Goal: Use online tool/utility: Utilize a website feature to perform a specific function

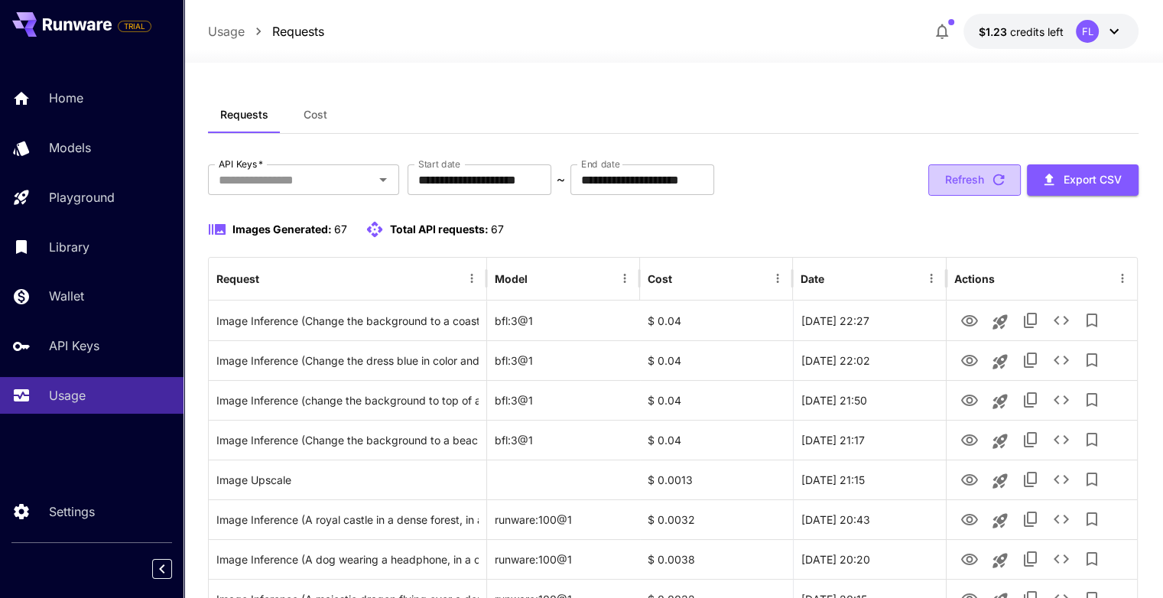
click at [981, 180] on button "Refresh" at bounding box center [974, 179] width 92 height 31
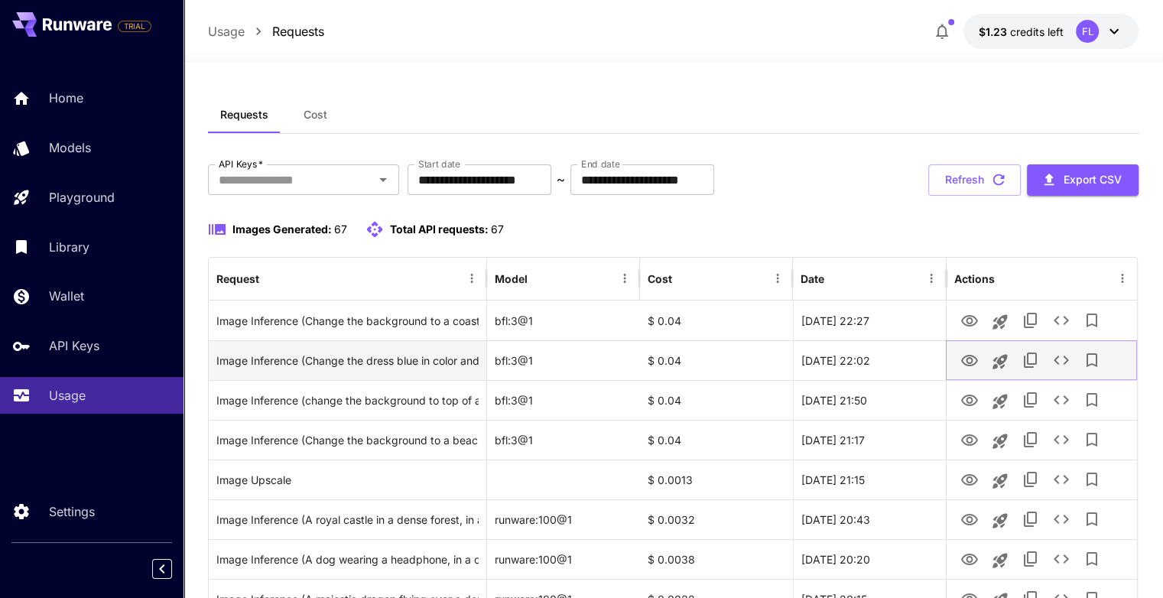
click at [972, 362] on icon "View Image" at bounding box center [969, 361] width 18 height 18
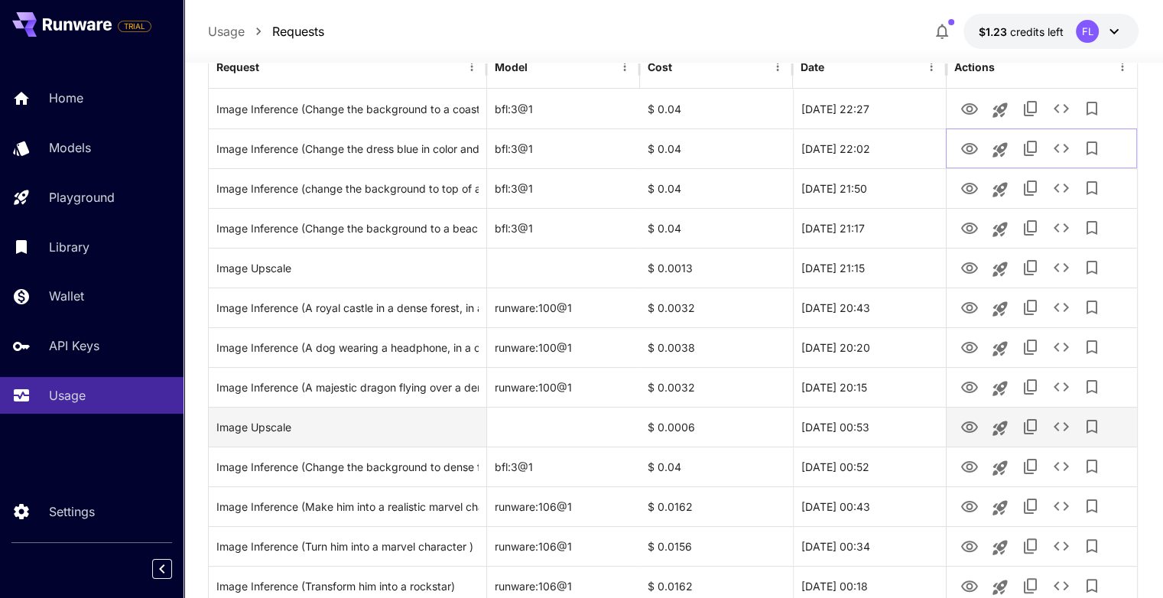
scroll to position [229, 0]
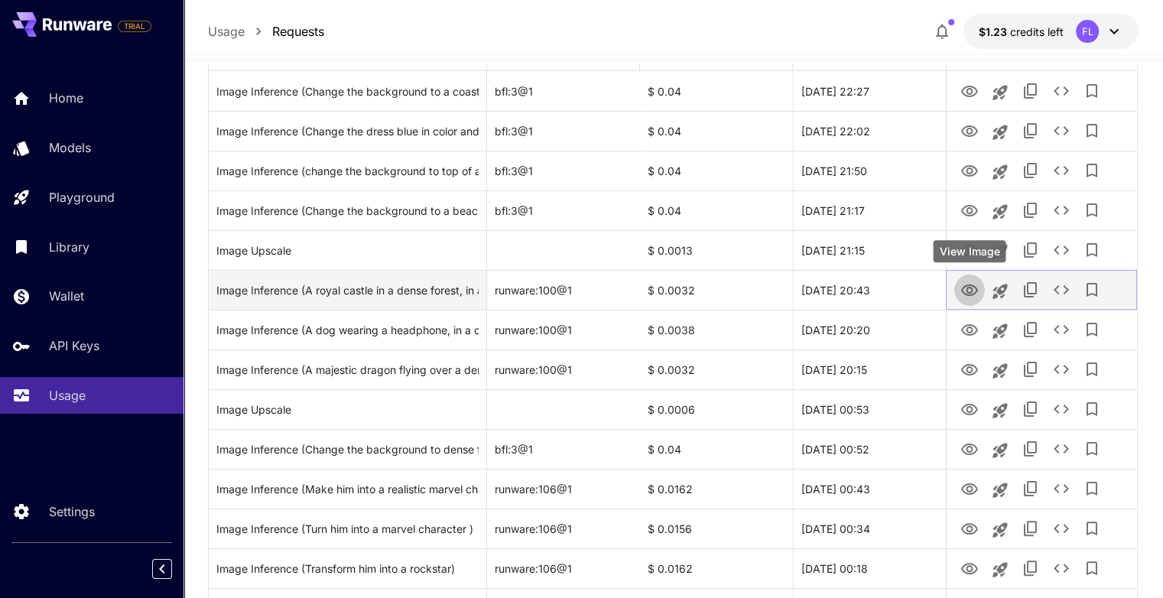
click at [964, 290] on icon "View Image" at bounding box center [969, 290] width 18 height 18
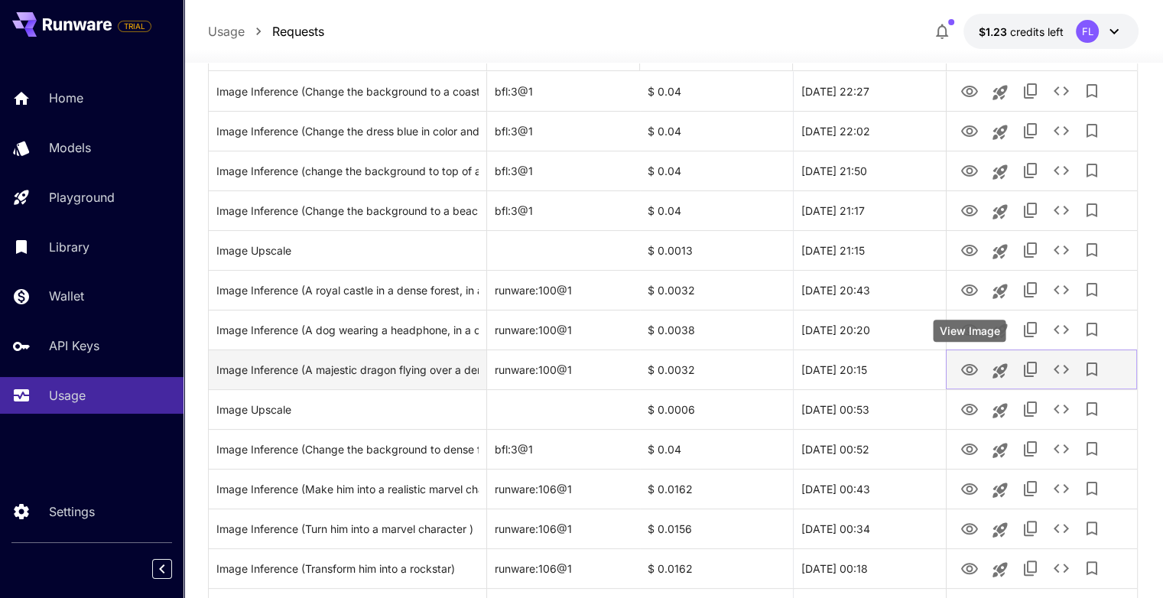
click at [975, 362] on icon "View Image" at bounding box center [969, 370] width 18 height 18
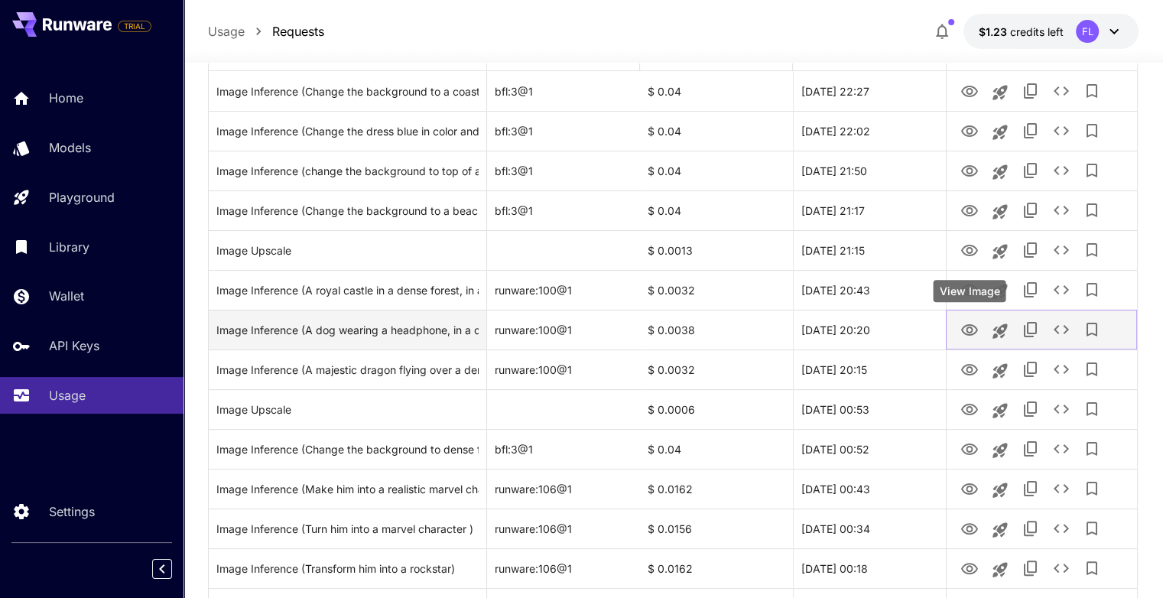
click at [980, 326] on button "View Image" at bounding box center [969, 328] width 31 height 31
click at [972, 326] on icon "View Image" at bounding box center [969, 329] width 17 height 11
click at [1053, 324] on icon "See details" at bounding box center [1061, 329] width 18 height 18
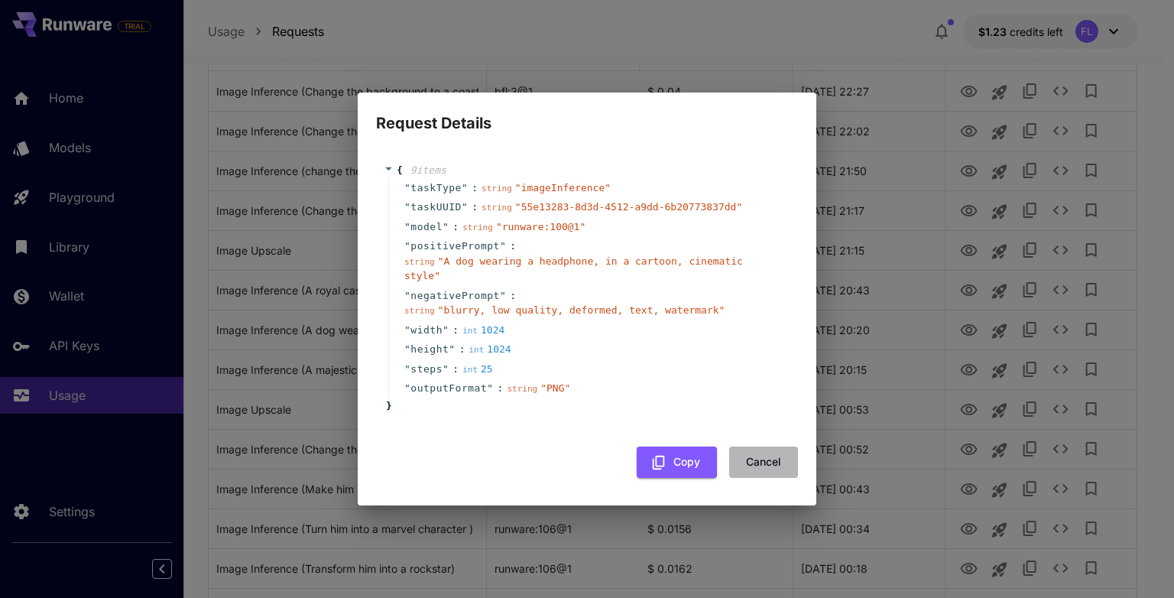
click at [774, 458] on button "Cancel" at bounding box center [763, 461] width 69 height 31
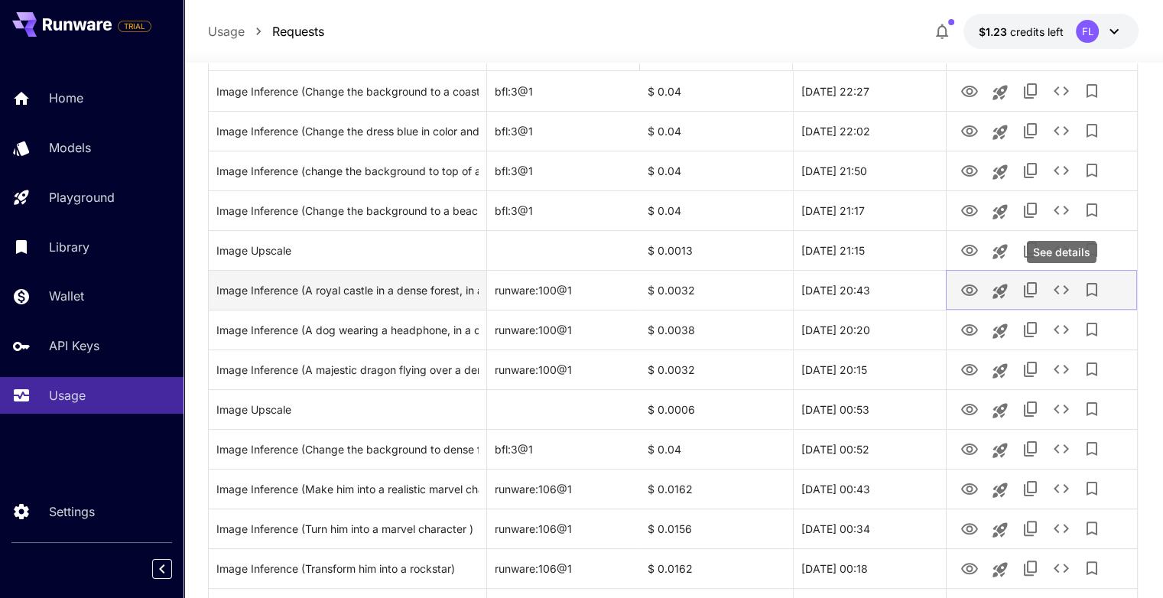
click at [1051, 291] on button "See details" at bounding box center [1061, 289] width 31 height 31
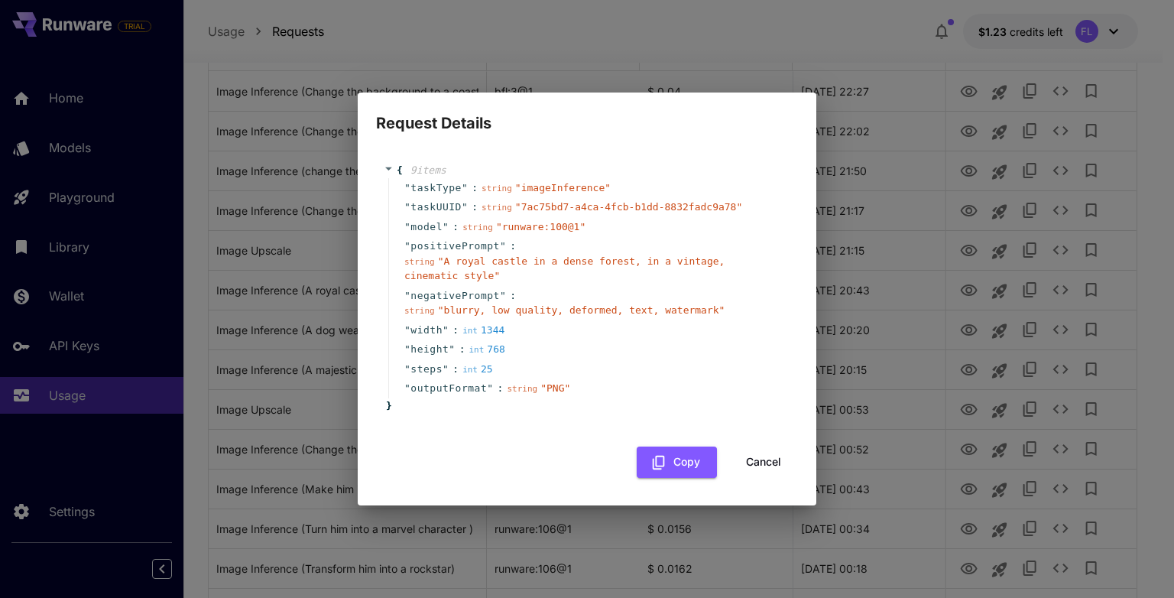
click at [751, 469] on button "Cancel" at bounding box center [763, 461] width 69 height 31
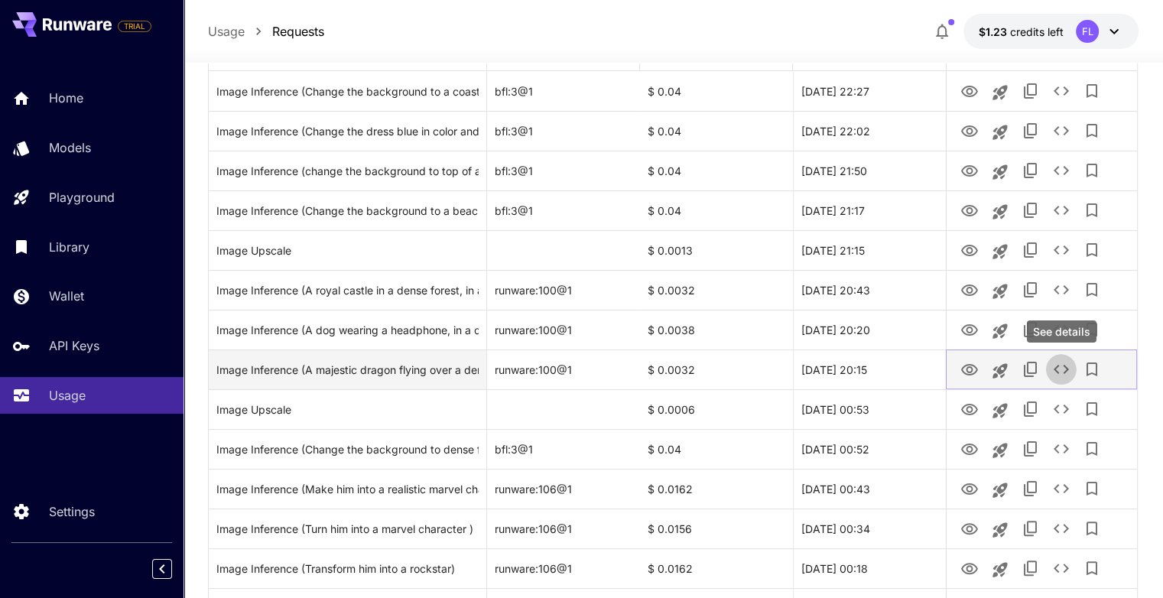
click at [1056, 361] on icon "See details" at bounding box center [1061, 369] width 18 height 18
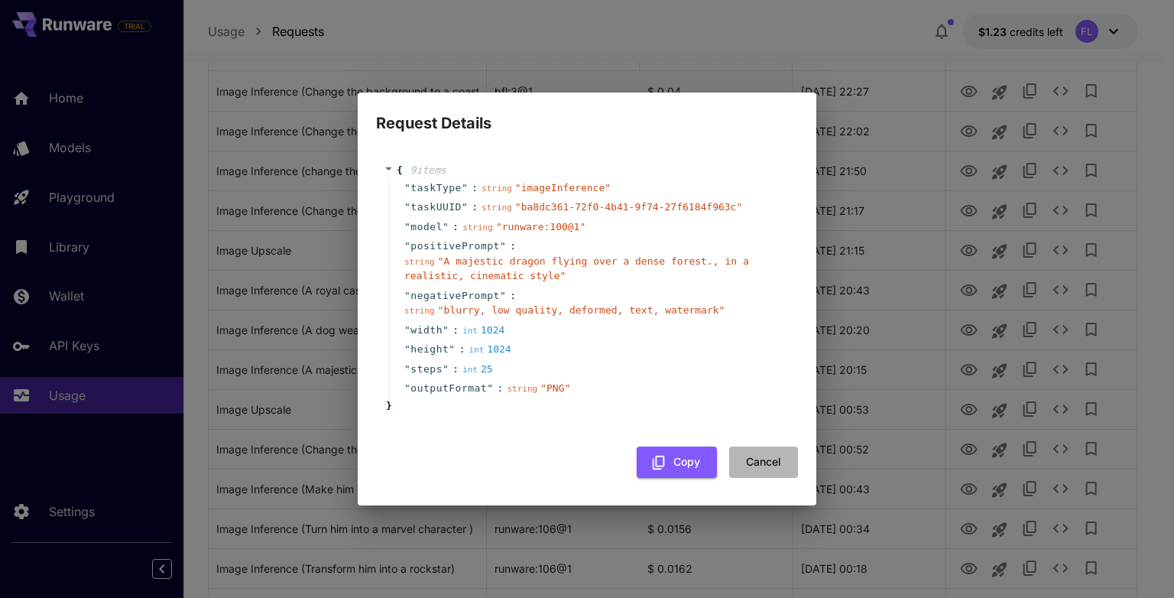
click at [769, 458] on button "Cancel" at bounding box center [763, 461] width 69 height 31
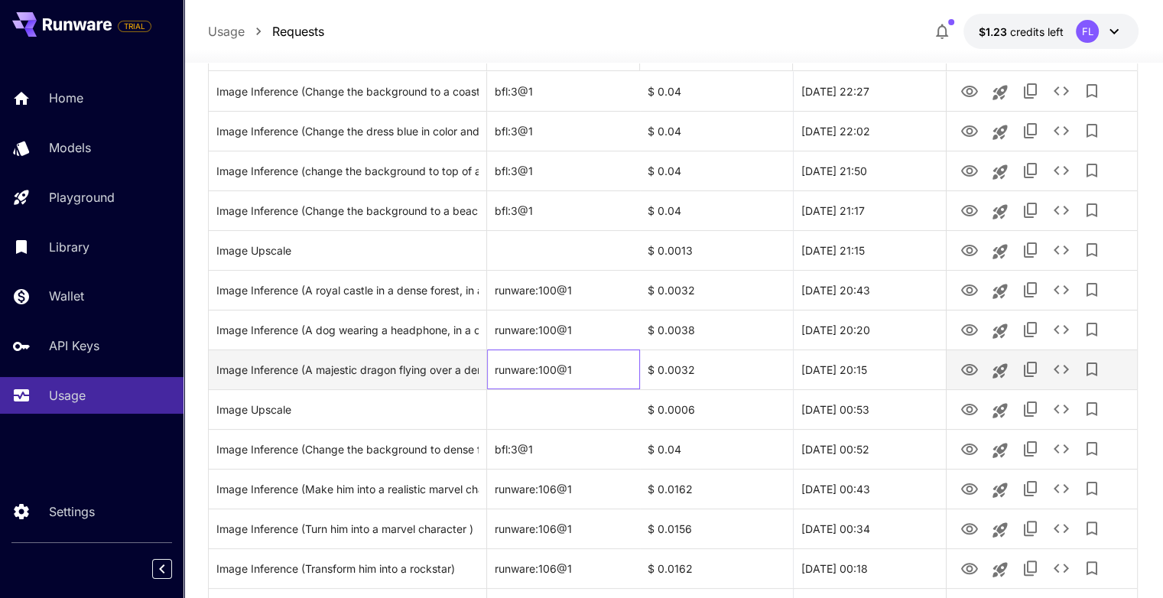
click at [554, 373] on div "runware:100@1" at bounding box center [563, 369] width 153 height 40
drag, startPoint x: 497, startPoint y: 368, endPoint x: 576, endPoint y: 362, distance: 79.7
click at [576, 362] on div "runware:100@1" at bounding box center [563, 369] width 153 height 40
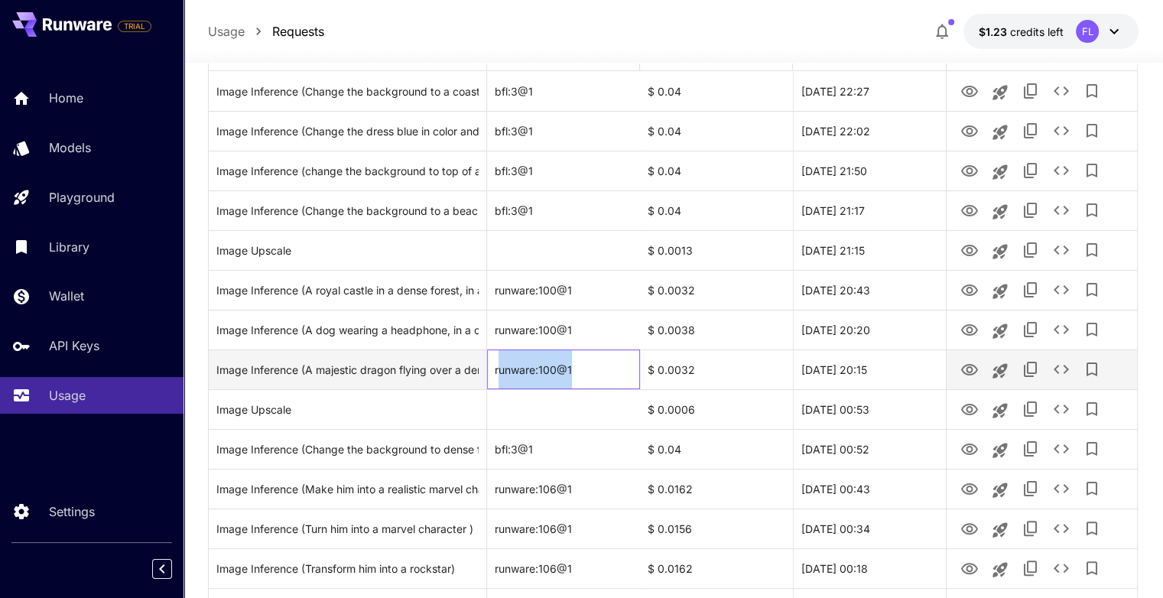
click at [575, 365] on div "runware:100@1" at bounding box center [563, 369] width 153 height 40
click at [575, 366] on div "runware:100@1" at bounding box center [563, 369] width 153 height 40
drag, startPoint x: 494, startPoint y: 369, endPoint x: 578, endPoint y: 369, distance: 84.1
click at [578, 369] on div "runware:100@1" at bounding box center [563, 369] width 153 height 40
copy div "runware:100@1"
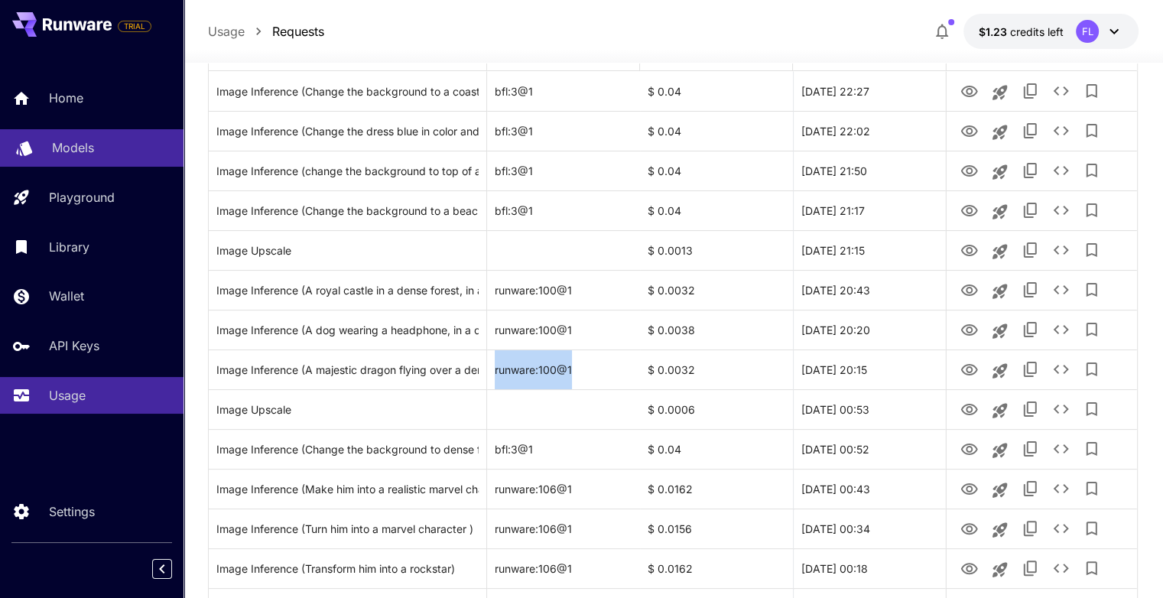
click at [60, 147] on p "Models" at bounding box center [73, 147] width 42 height 18
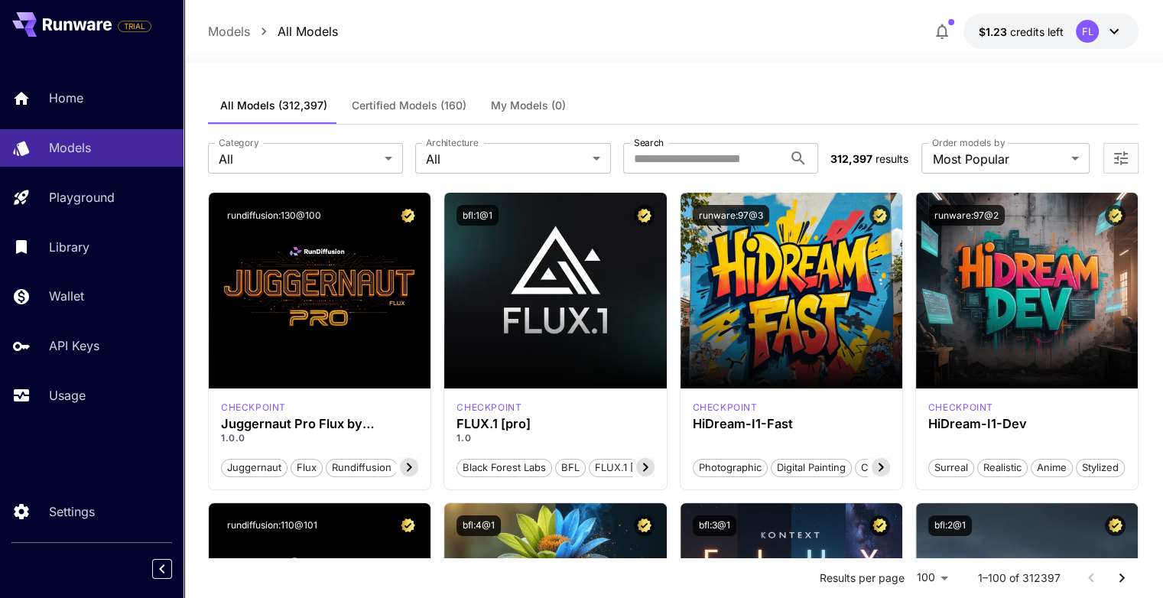
click at [387, 112] on button "Certified Models (160)" at bounding box center [408, 105] width 139 height 37
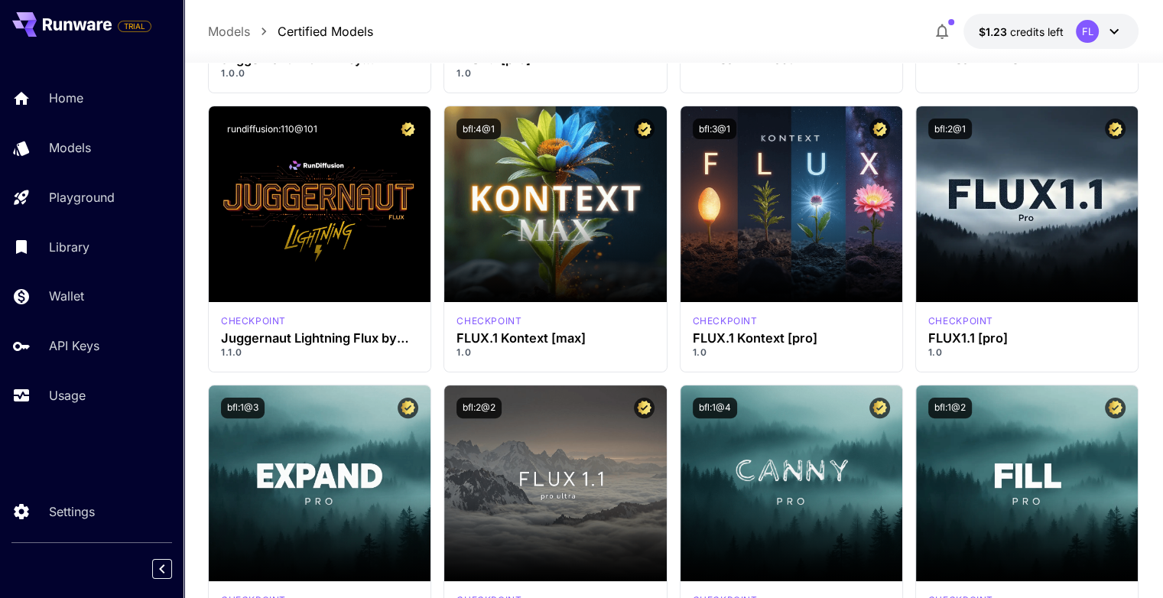
scroll to position [306, 0]
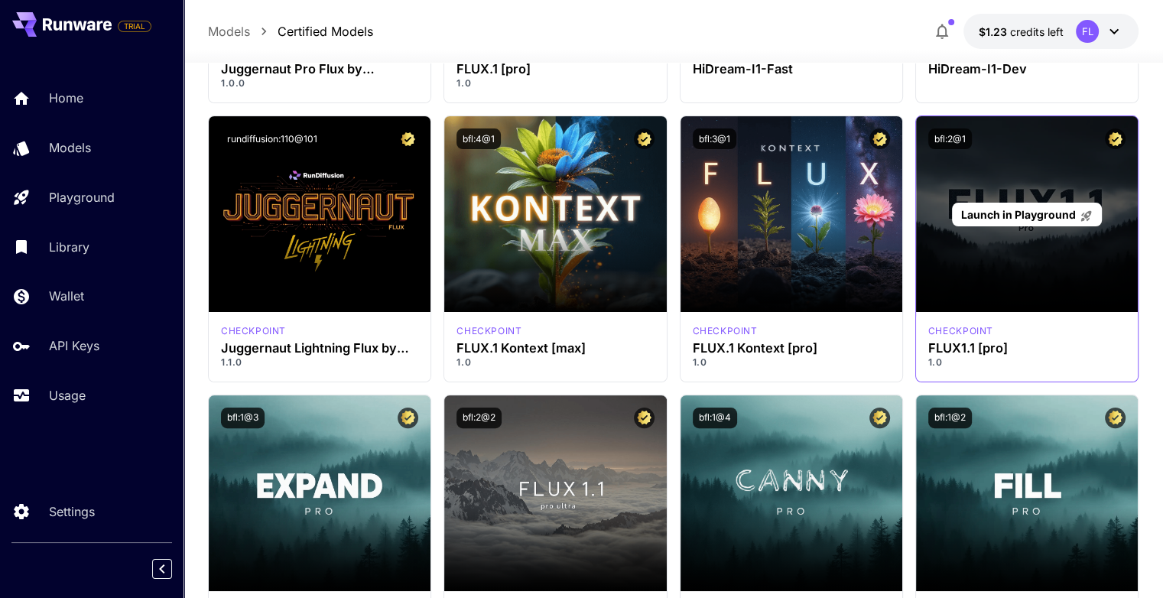
click at [1079, 234] on div "Launch in Playground" at bounding box center [1027, 214] width 222 height 196
click at [1024, 209] on span "Launch in Playground" at bounding box center [1017, 214] width 115 height 13
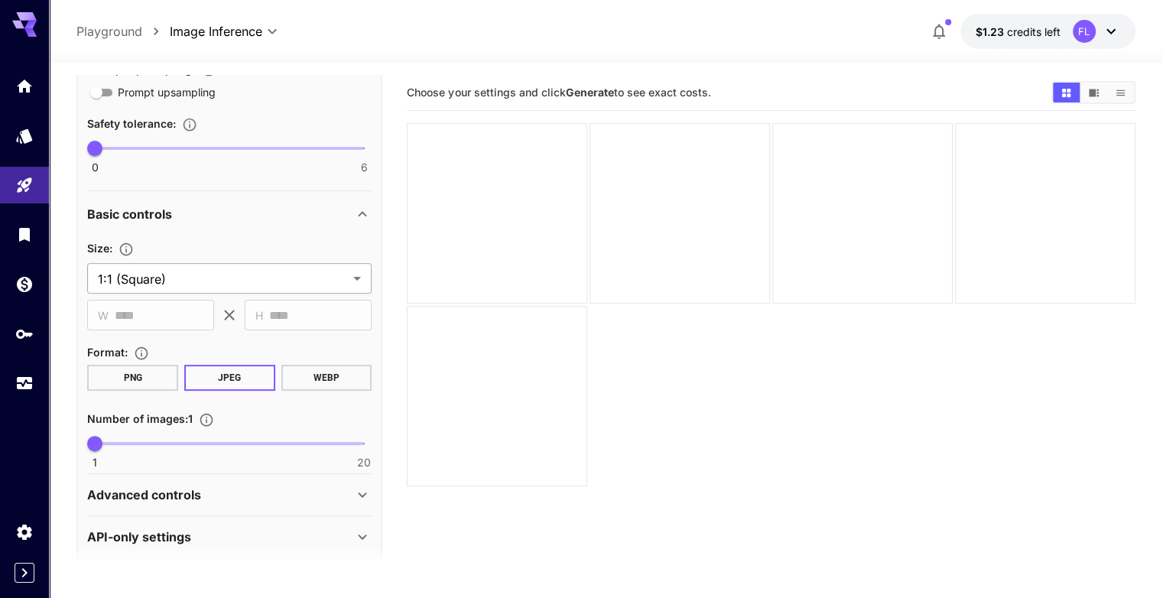
scroll to position [410, 0]
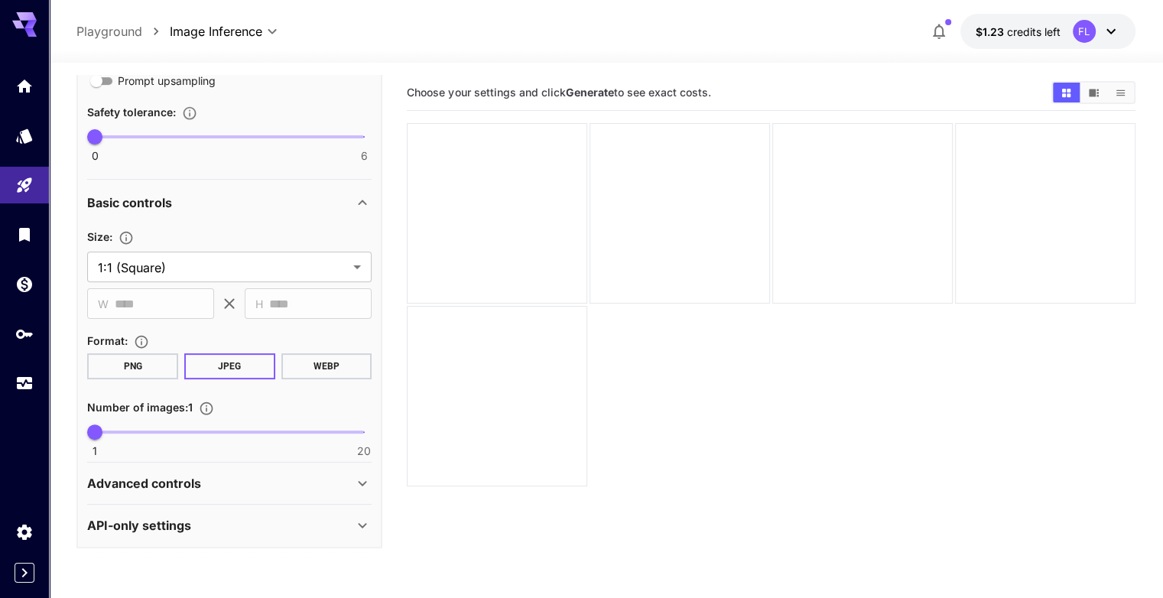
click at [355, 469] on div "Advanced controls" at bounding box center [229, 483] width 284 height 37
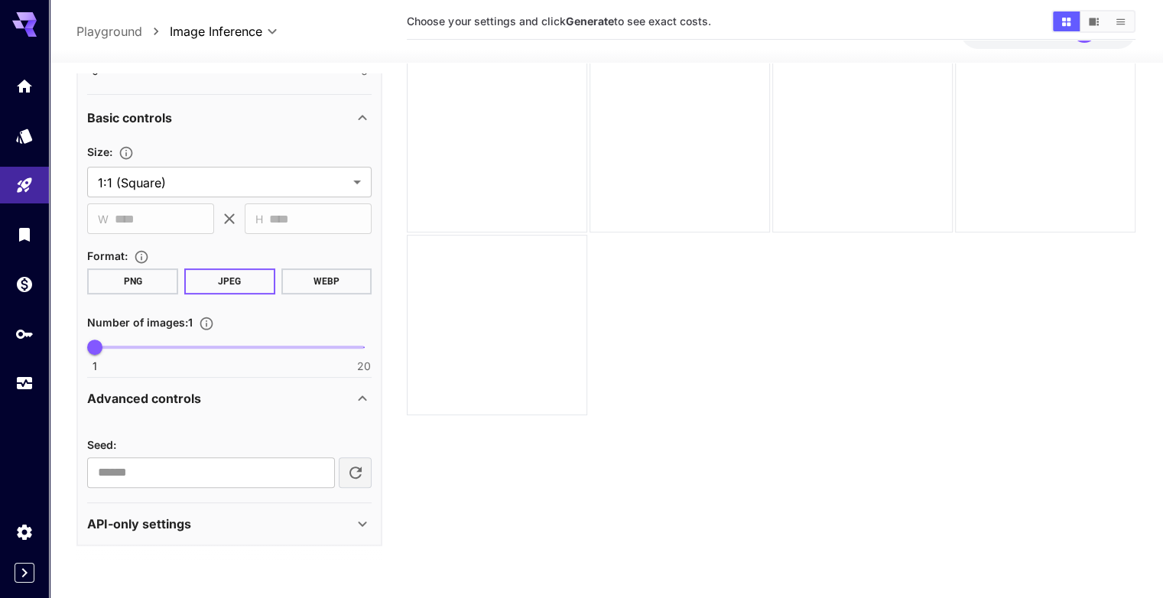
scroll to position [121, 0]
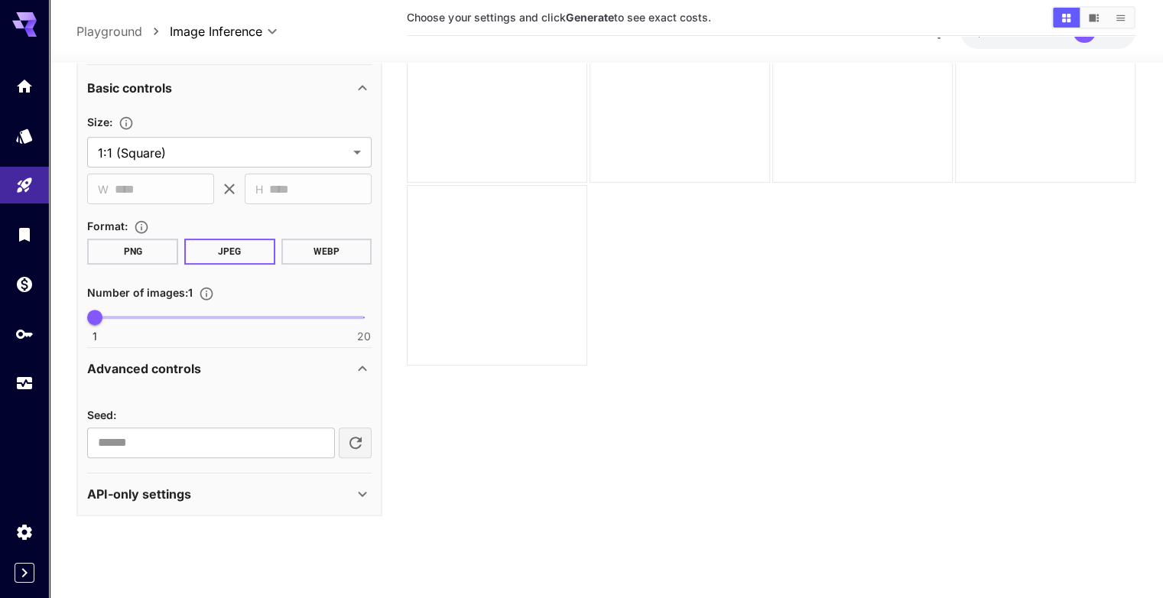
click at [356, 372] on icon at bounding box center [362, 368] width 18 height 18
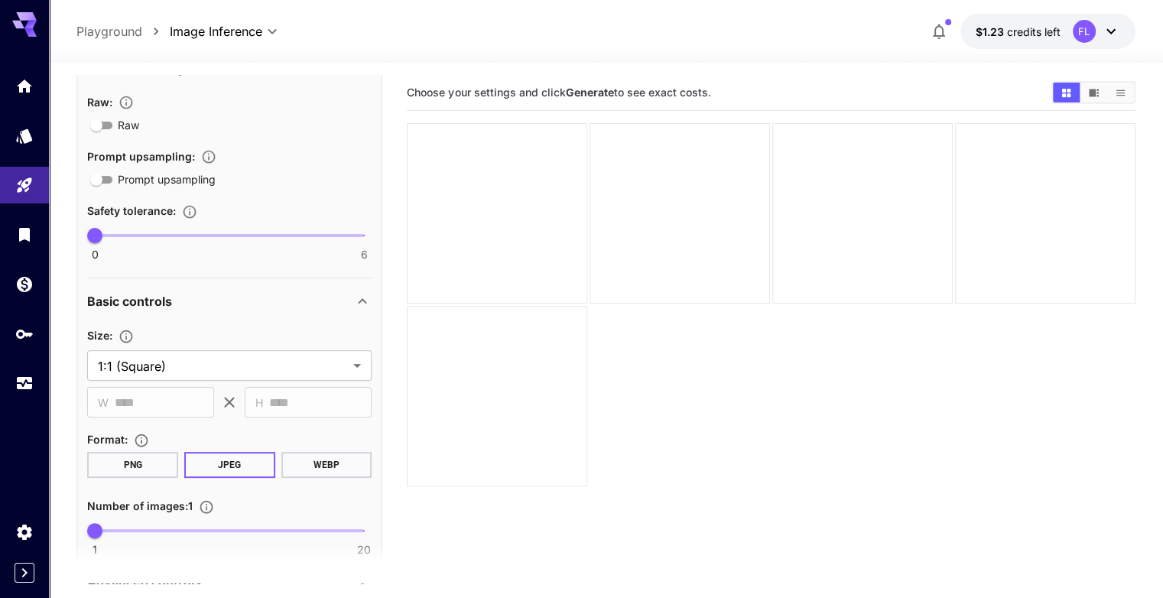
scroll to position [229, 0]
